Goal: Task Accomplishment & Management: Manage account settings

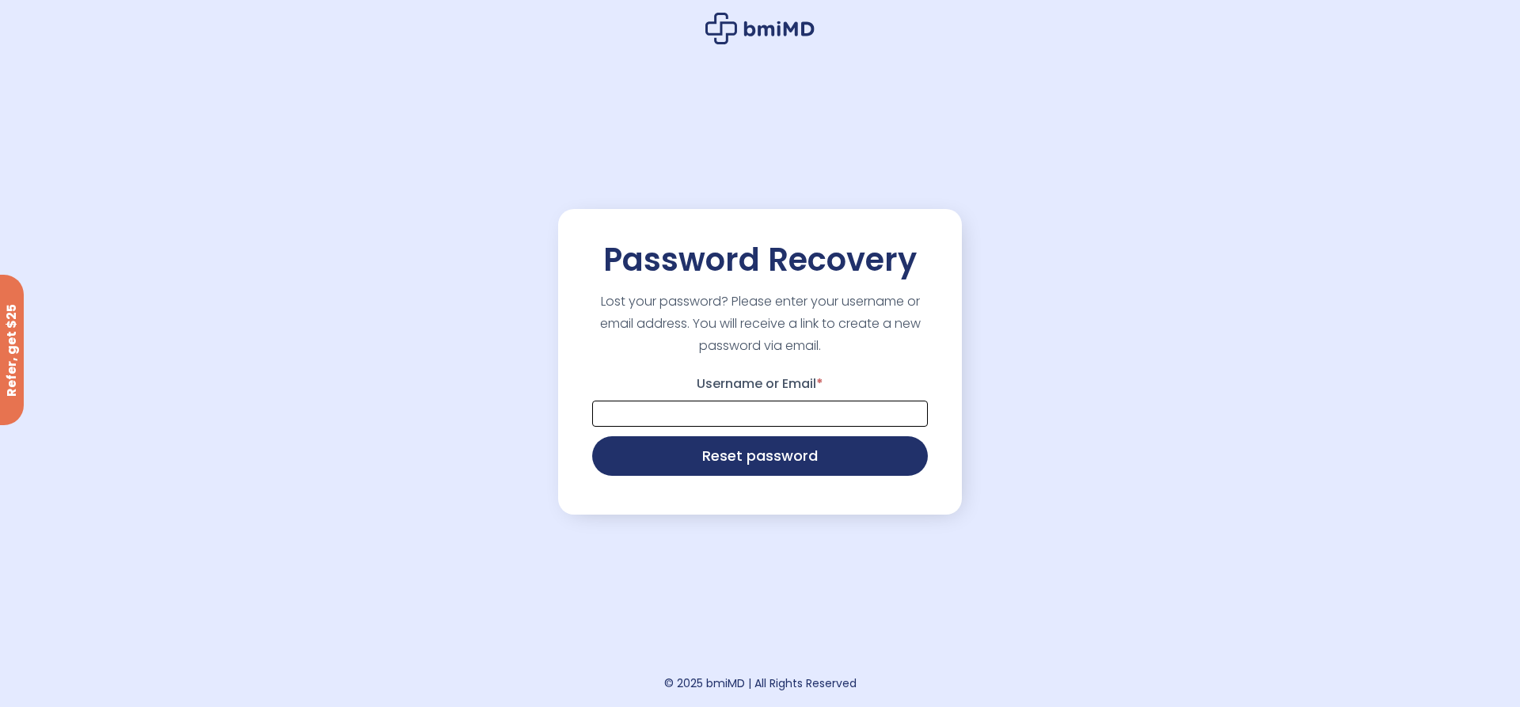
click at [780, 416] on input "Username or Email *" at bounding box center [760, 414] width 336 height 26
type input "**********"
click at [733, 461] on button "Reset password" at bounding box center [760, 455] width 336 height 40
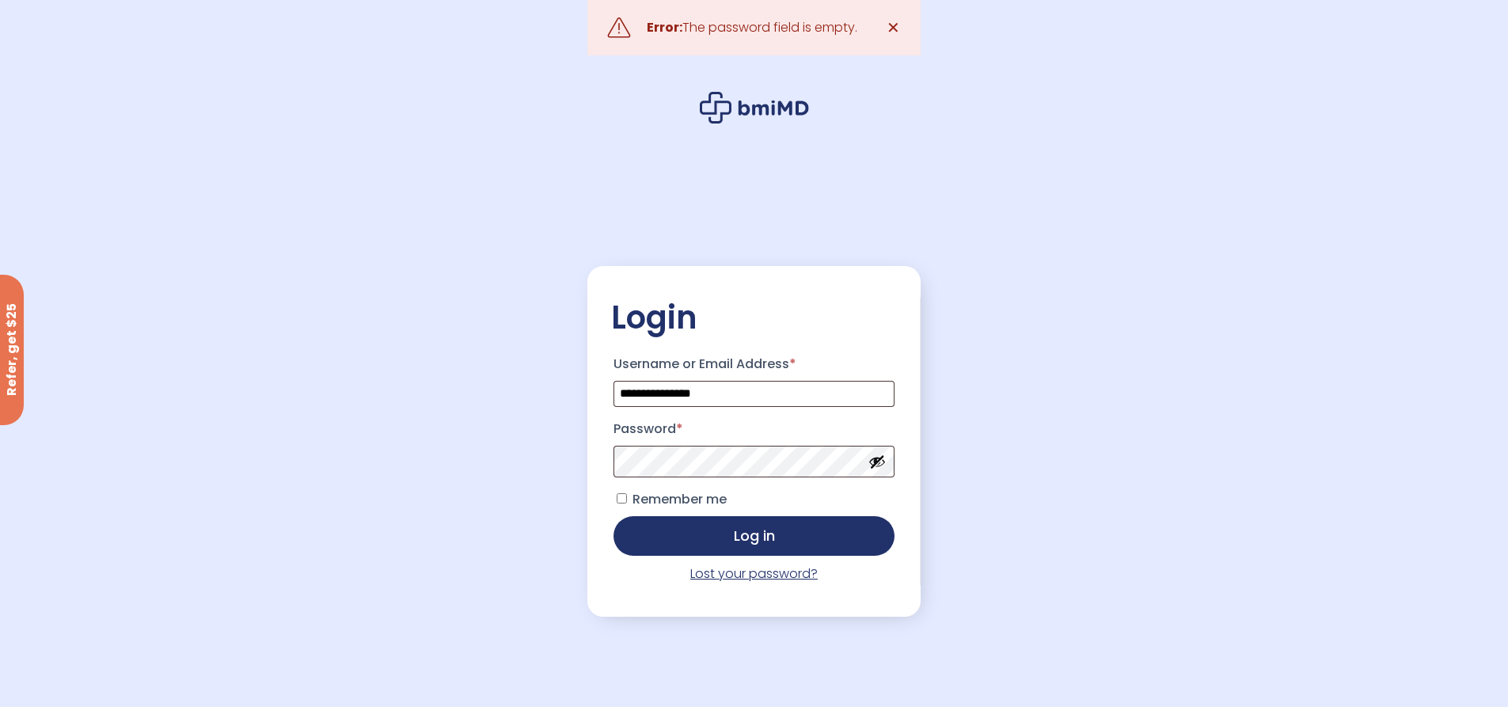
click at [749, 567] on link "Lost your password?" at bounding box center [753, 573] width 127 height 18
